Goal: Transaction & Acquisition: Download file/media

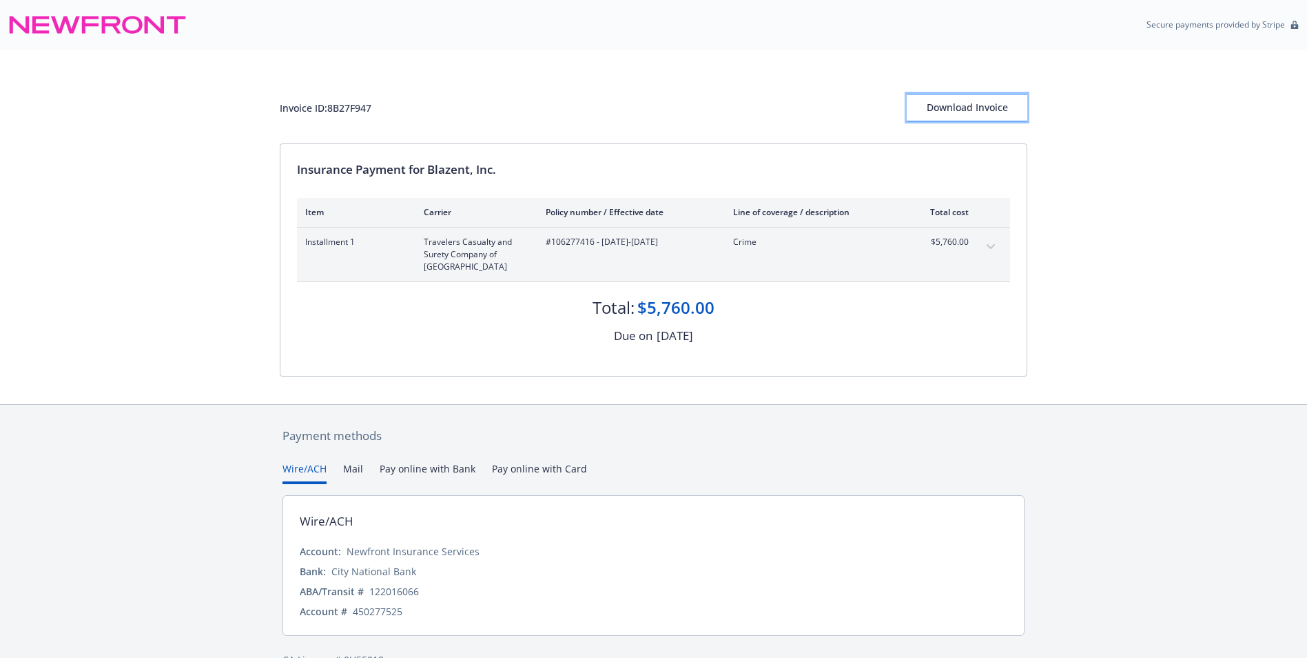
click at [963, 113] on div "Download Invoice" at bounding box center [967, 107] width 121 height 26
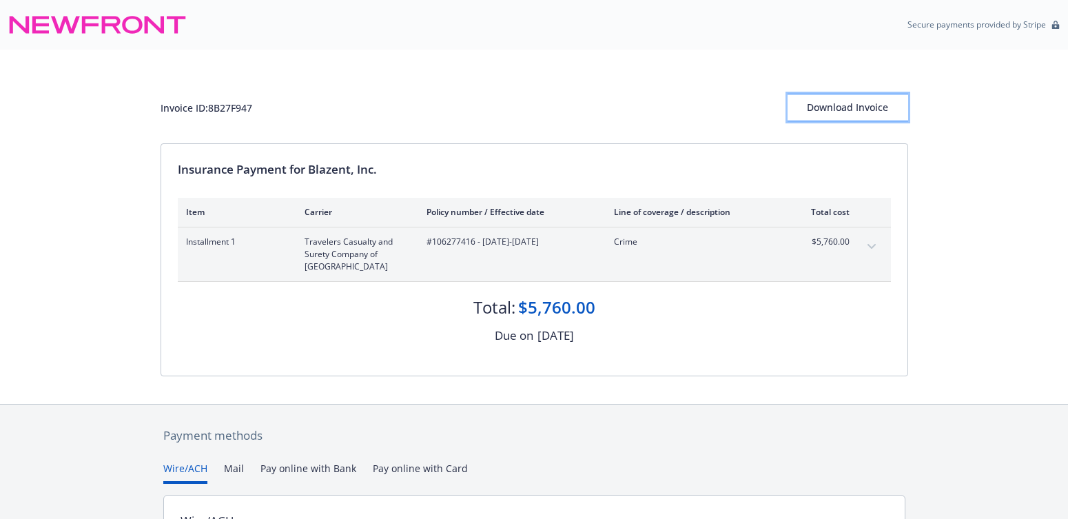
click at [859, 107] on div "Download Invoice" at bounding box center [848, 107] width 121 height 26
